Goal: Find specific page/section: Find specific page/section

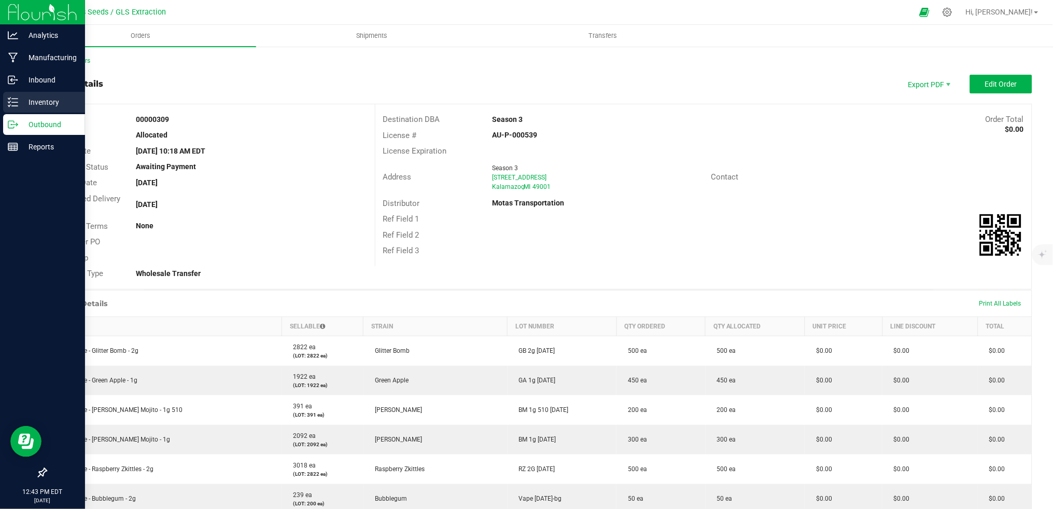
click at [37, 108] on p "Inventory" at bounding box center [49, 102] width 62 height 12
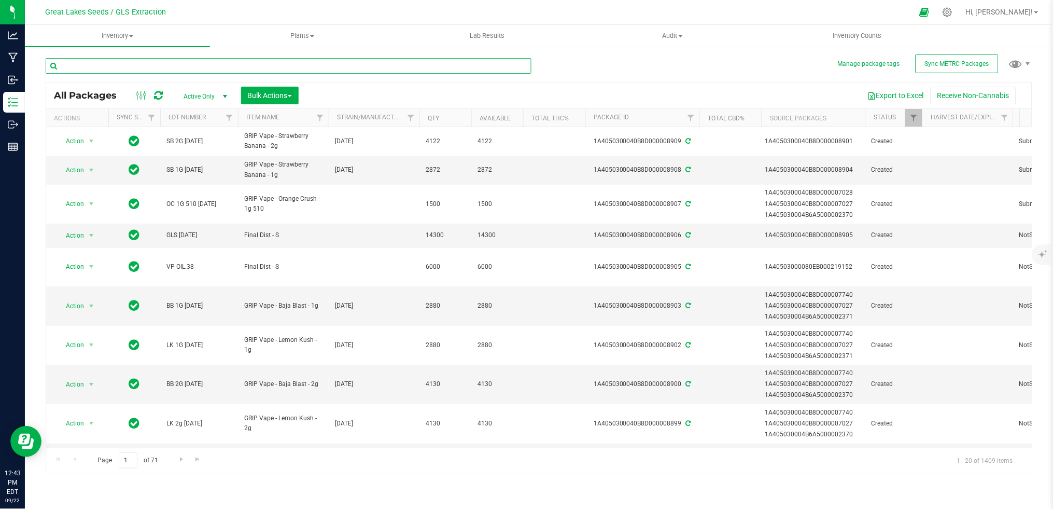
click at [175, 66] on input "text" at bounding box center [289, 66] width 486 height 16
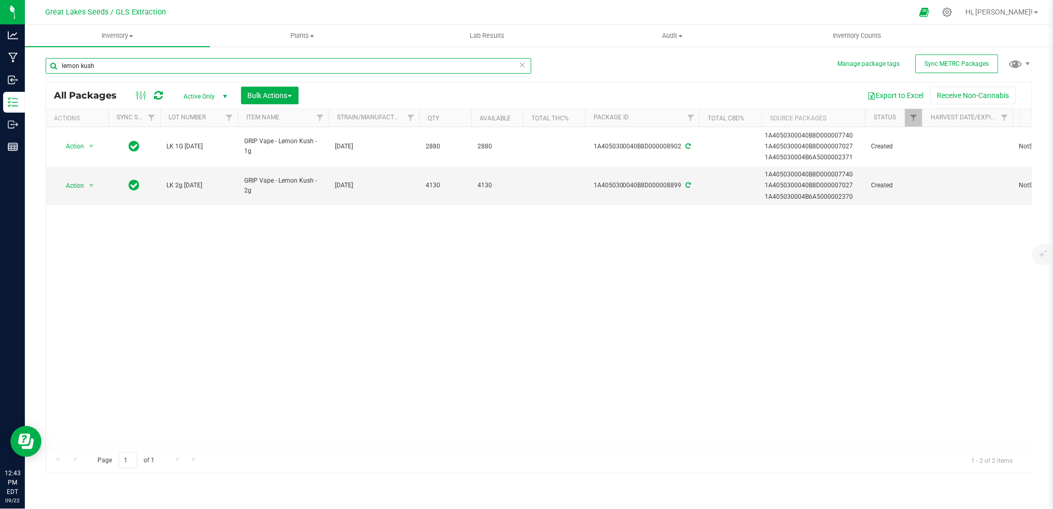
drag, startPoint x: 115, startPoint y: 65, endPoint x: 39, endPoint y: 69, distance: 75.3
click at [39, 69] on div "Manage package tags Sync METRC Packages lemon kush All Packages Active Only Act…" at bounding box center [539, 204] width 1028 height 316
drag, startPoint x: 284, startPoint y: 69, endPoint x: 30, endPoint y: 78, distance: 254.3
click at [30, 78] on div "Manage package tags Sync METRC Packages baja All Packages Active Only Active On…" at bounding box center [539, 204] width 1028 height 316
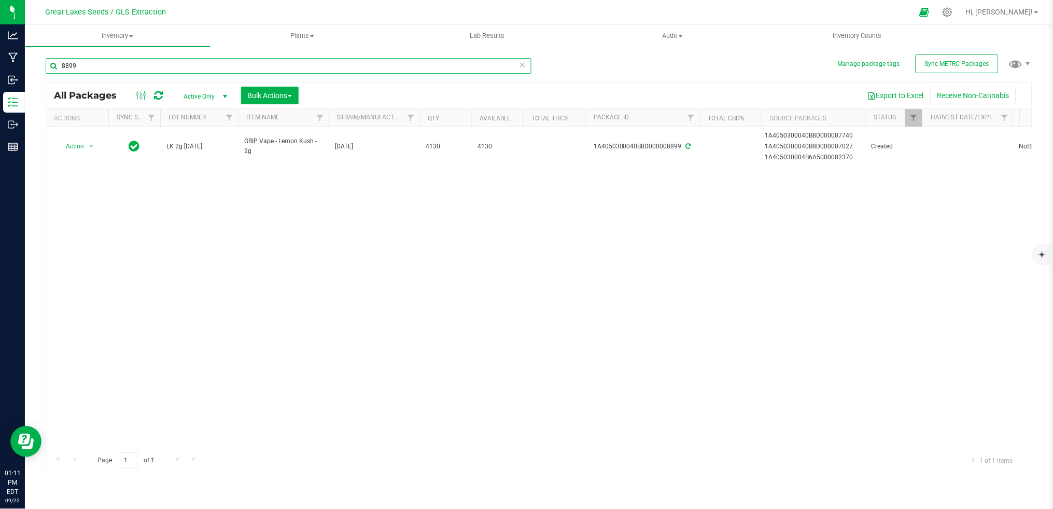
drag, startPoint x: 98, startPoint y: 65, endPoint x: 44, endPoint y: 52, distance: 55.0
click at [44, 52] on div "Manage package tags Sync METRC Packages 8899 All Packages Active Only Active On…" at bounding box center [539, 204] width 1028 height 316
type input "817"
